Goal: Information Seeking & Learning: Learn about a topic

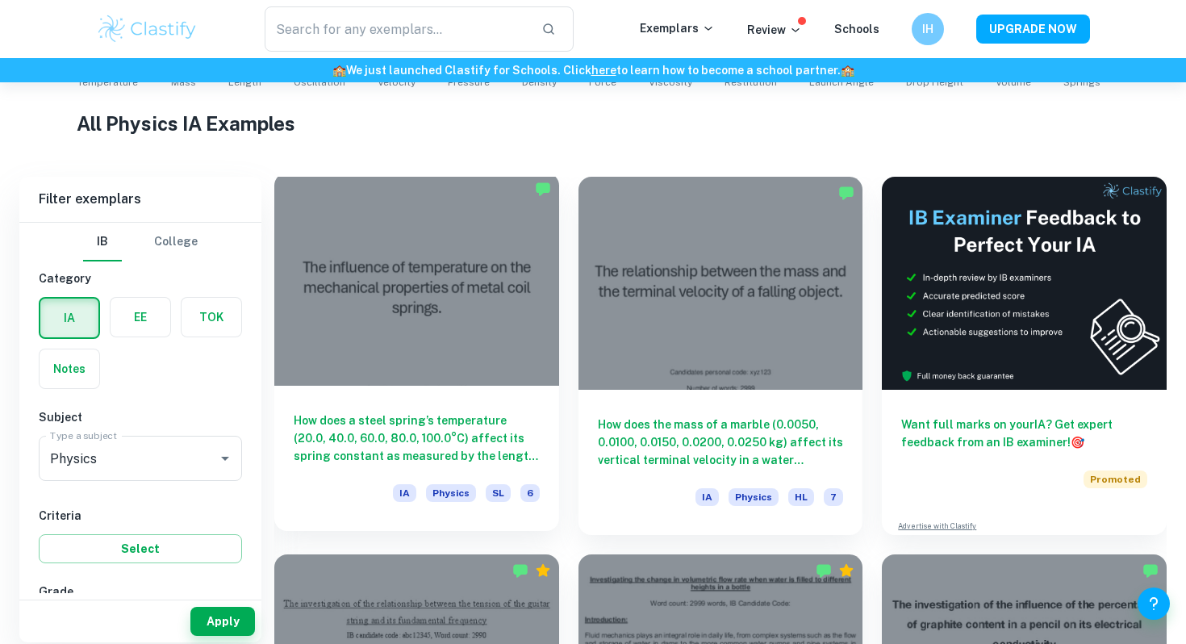
scroll to position [299, 0]
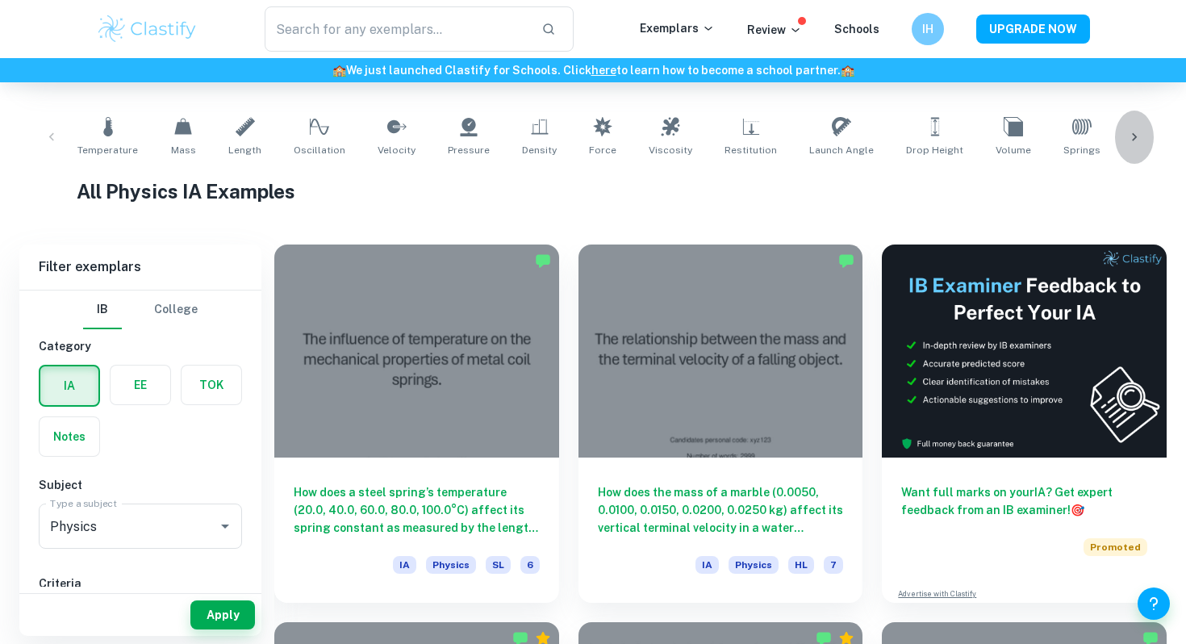
click at [1139, 127] on div at bounding box center [1134, 137] width 39 height 53
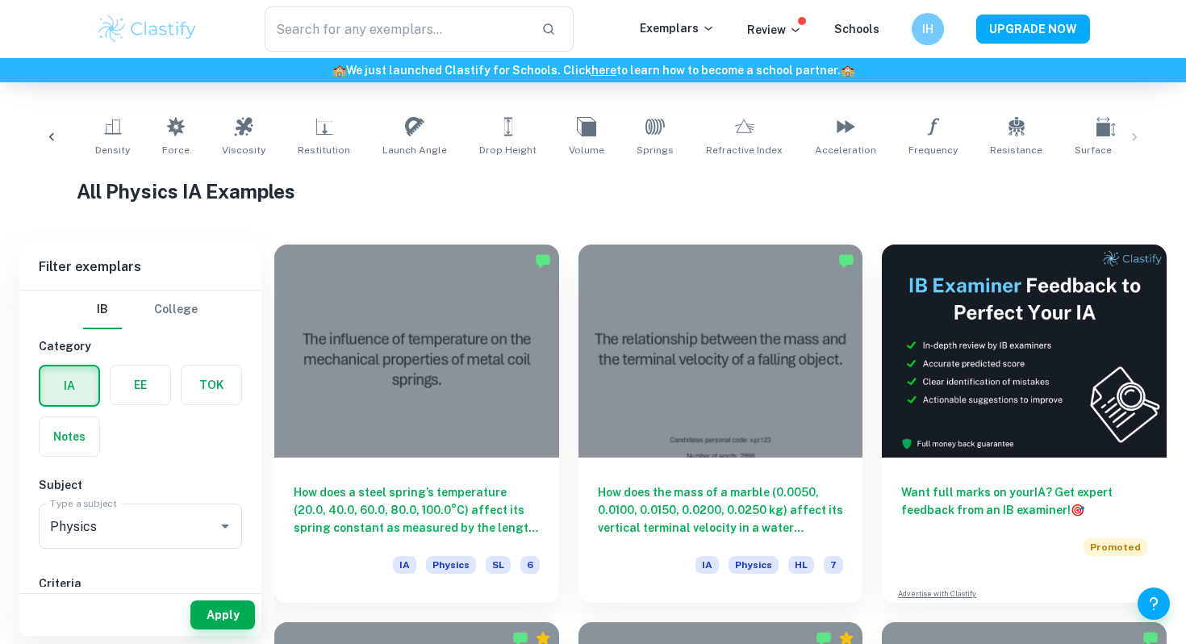
scroll to position [0, 474]
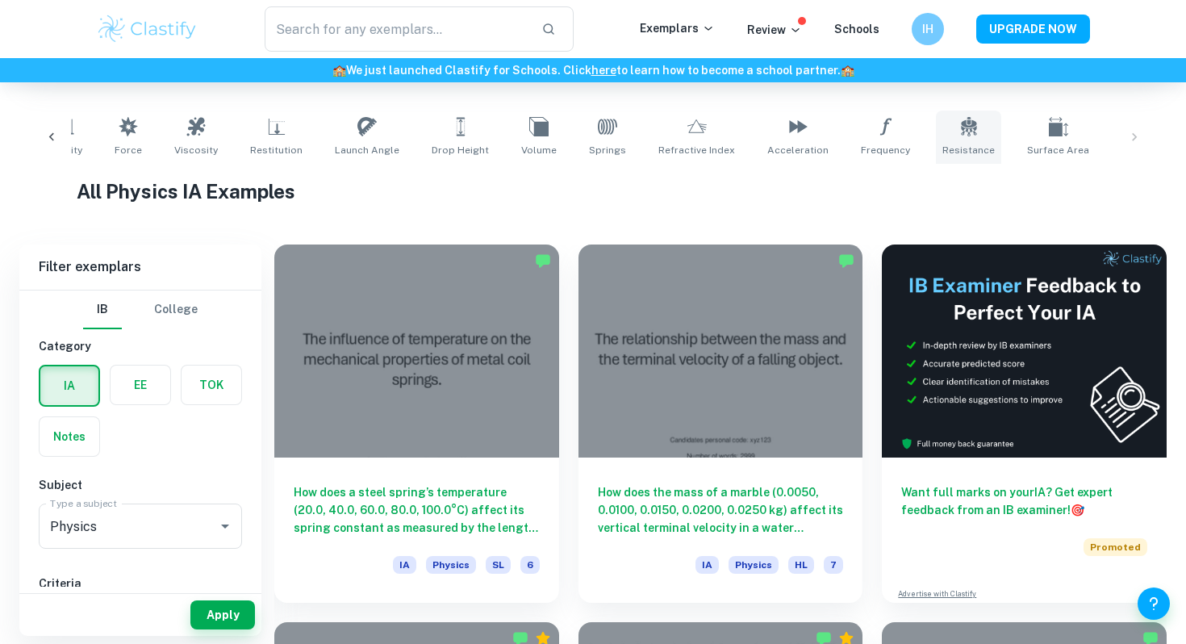
click at [936, 135] on link "Resistance" at bounding box center [968, 137] width 65 height 53
type input "Resistance"
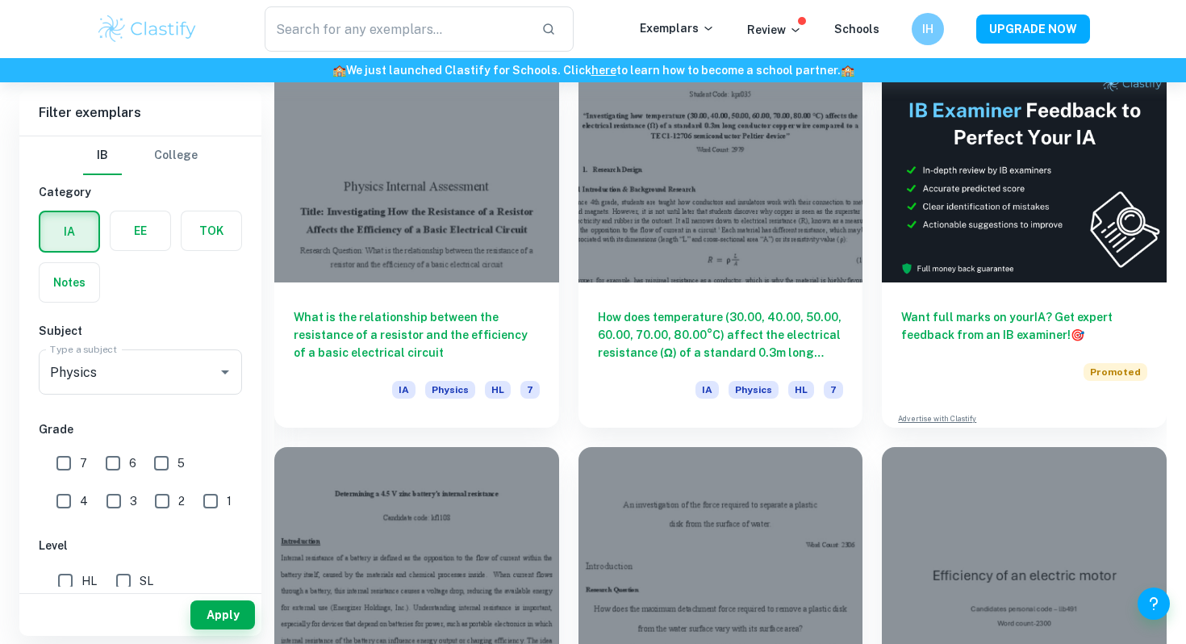
scroll to position [476, 0]
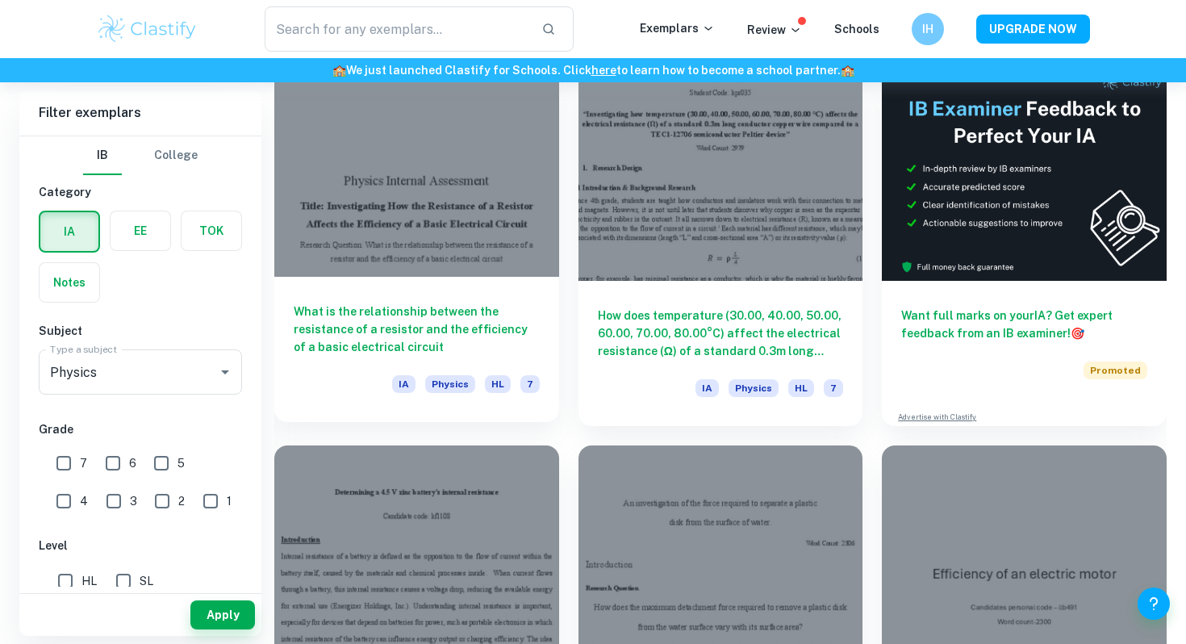
click at [451, 332] on h6 "What is the relationship between the resistance of a resistor and the efficienc…" at bounding box center [417, 328] width 246 height 53
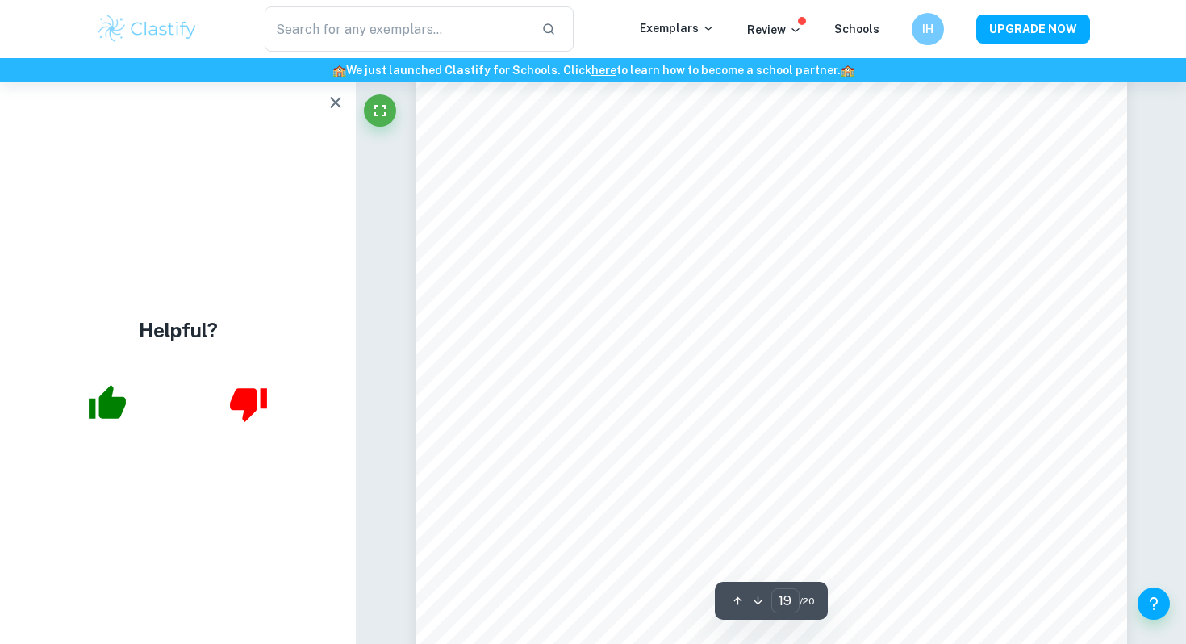
scroll to position [17077, 0]
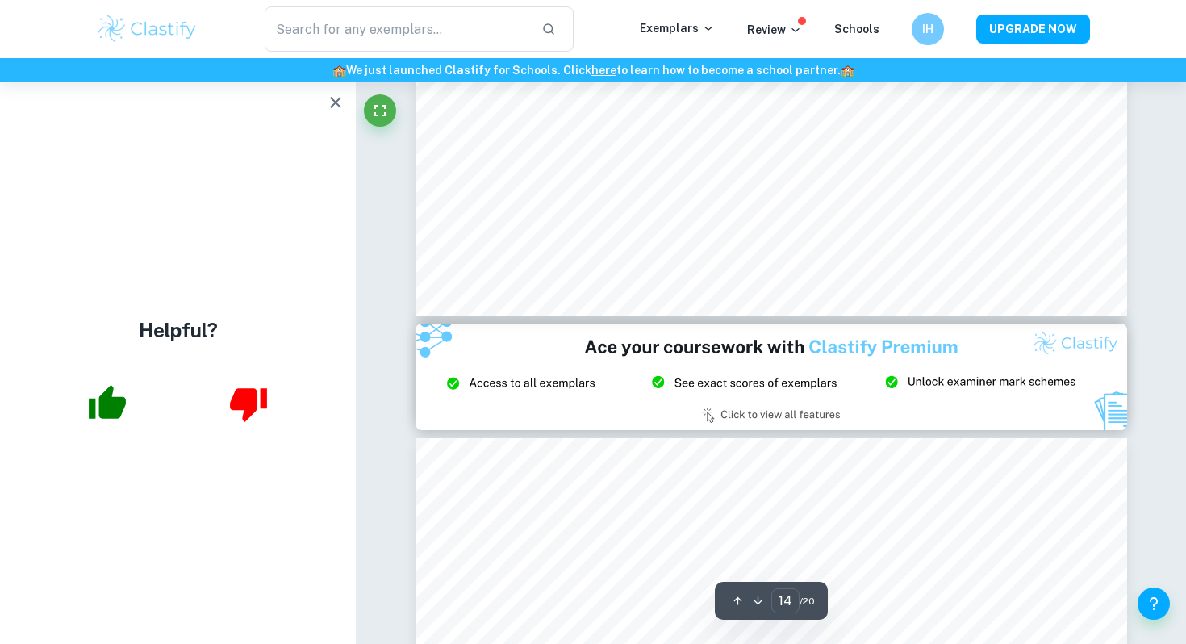
type input "15"
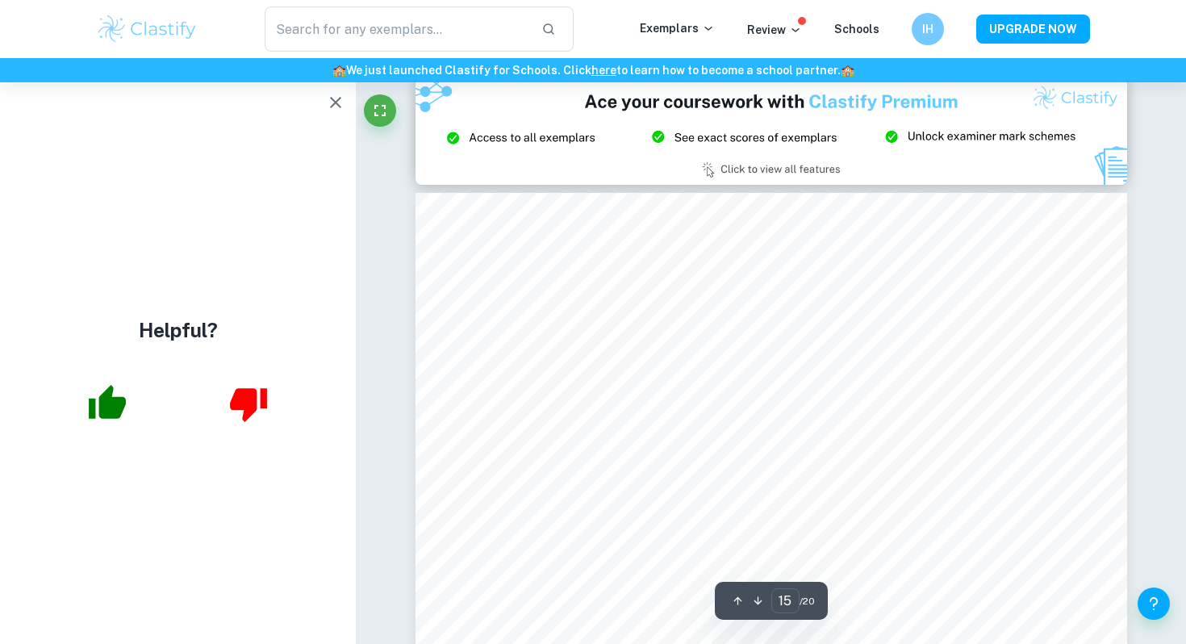
scroll to position [13396, 0]
